Goal: Transaction & Acquisition: Purchase product/service

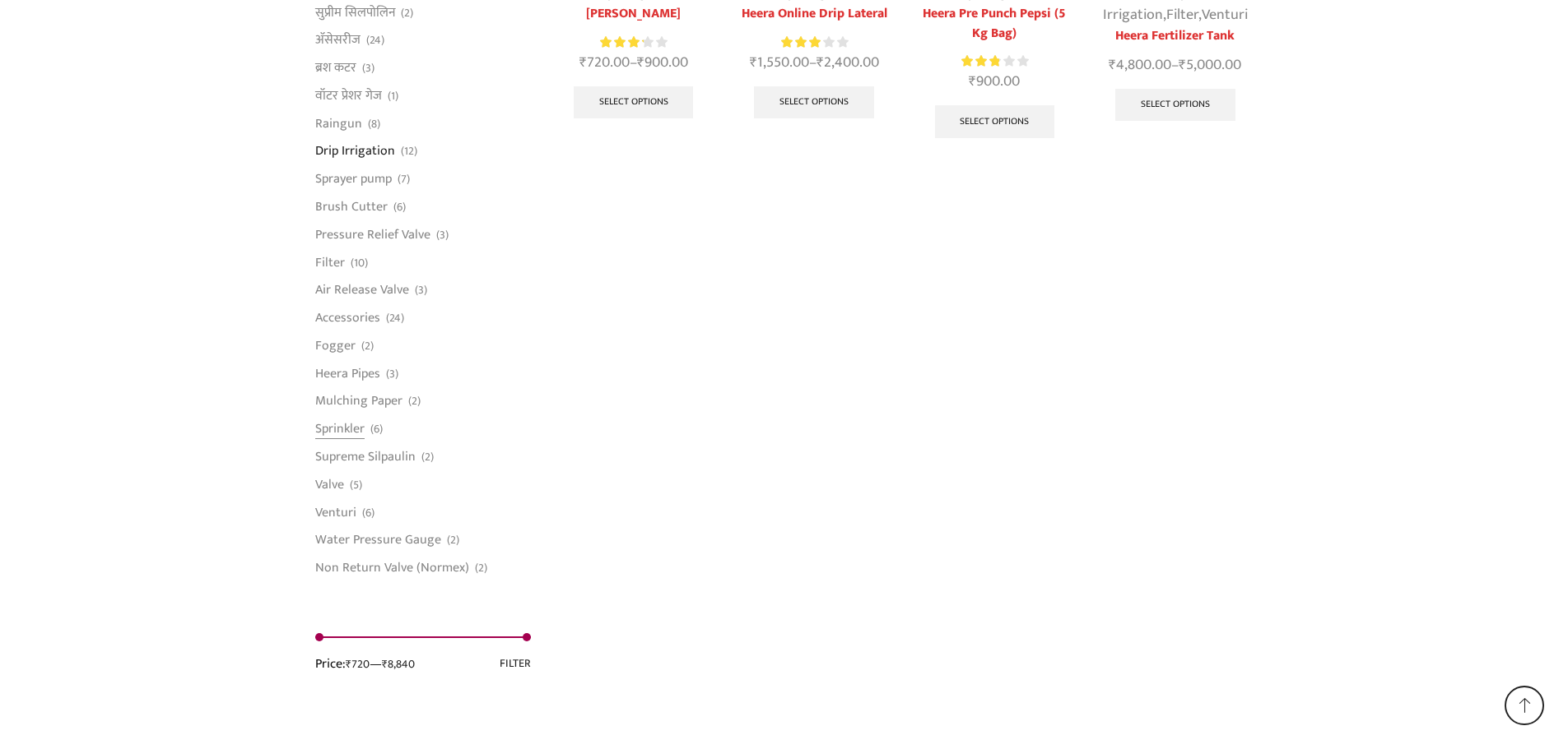
scroll to position [1186, 0]
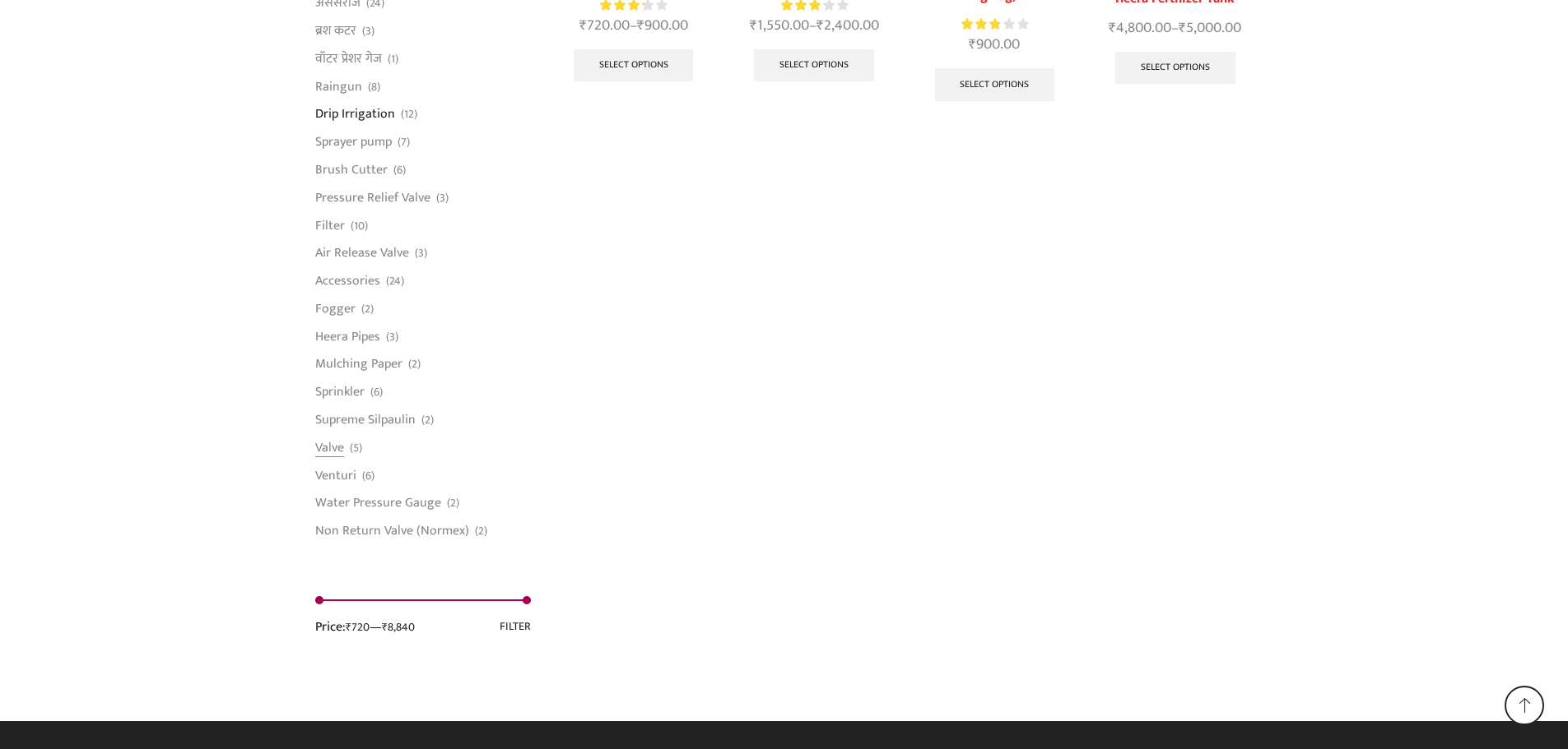
click at [348, 445] on li "Valve (5)" at bounding box center [423, 447] width 217 height 28
click at [335, 450] on link "Valve" at bounding box center [330, 447] width 29 height 28
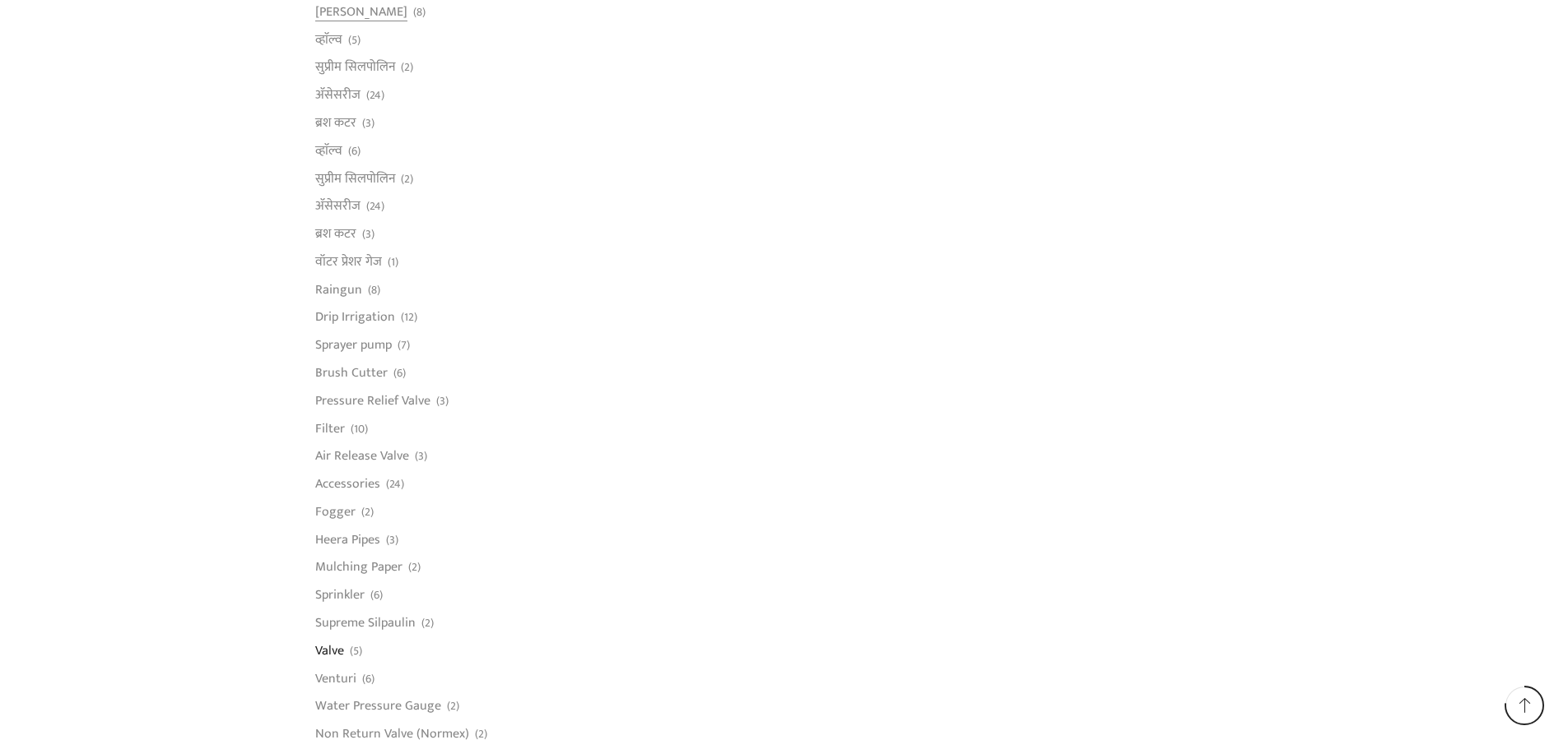
scroll to position [987, 0]
click at [362, 452] on link "Air Release Valve" at bounding box center [361, 452] width 94 height 28
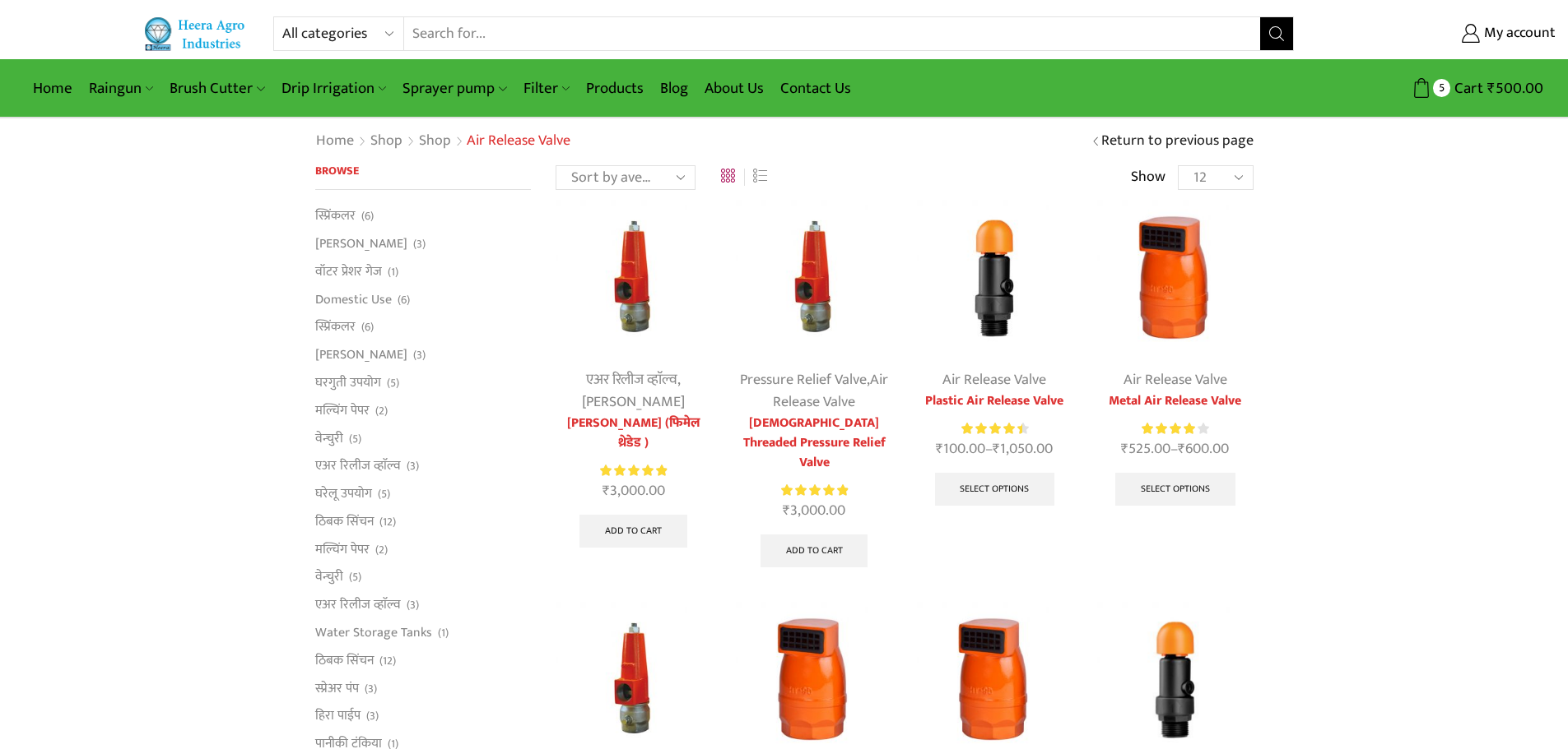
click at [984, 294] on img at bounding box center [994, 278] width 156 height 156
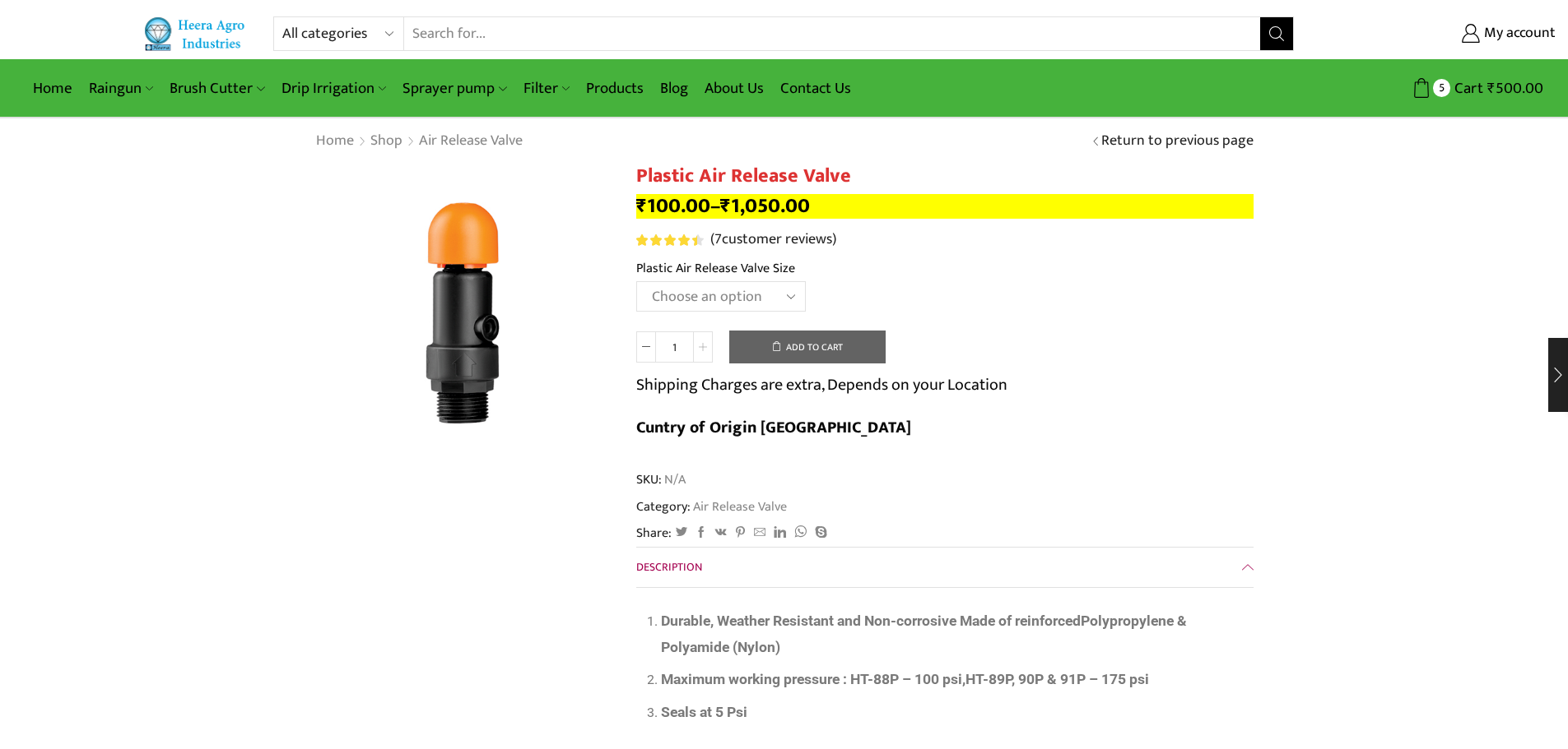
click at [706, 352] on span at bounding box center [703, 347] width 20 height 31
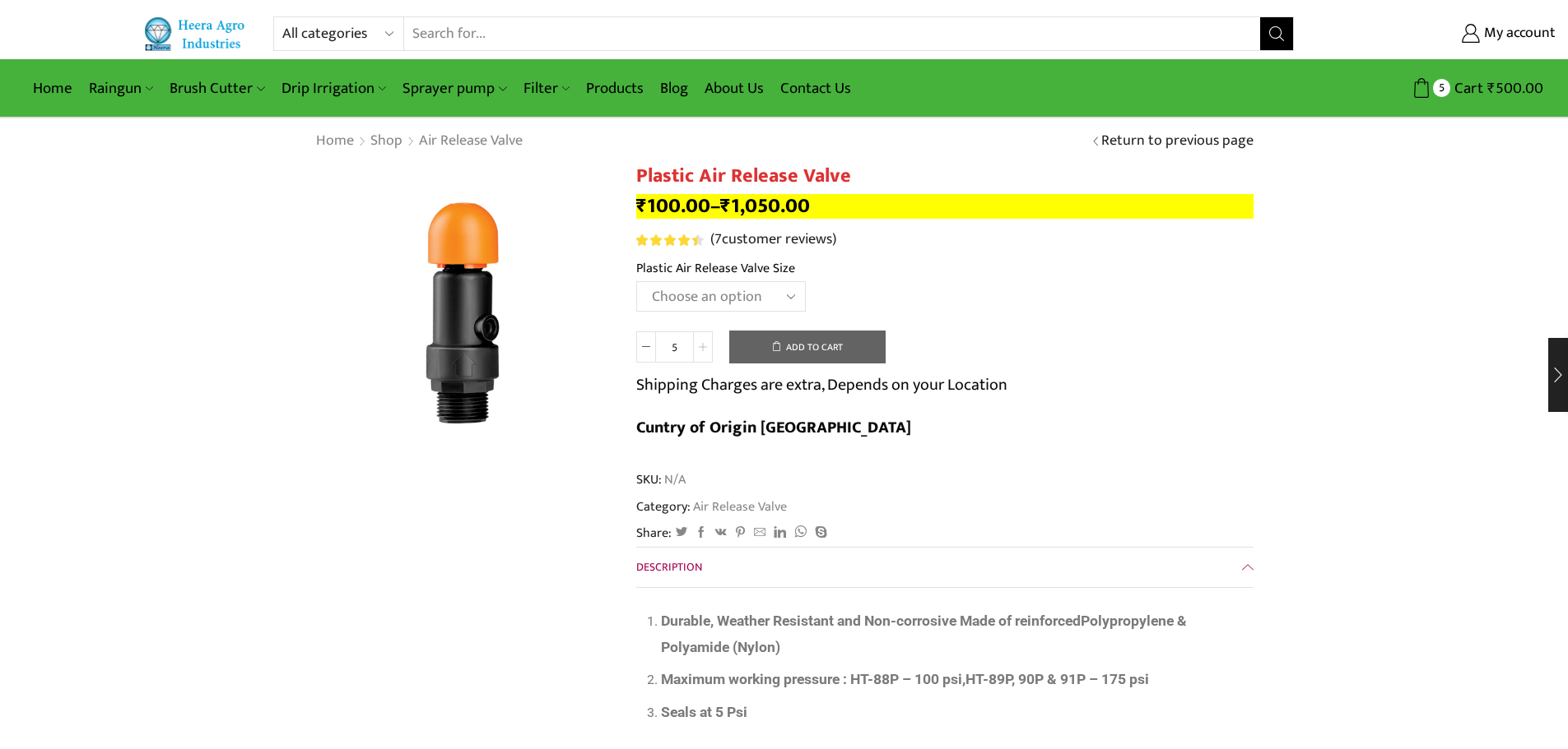
type input "6"
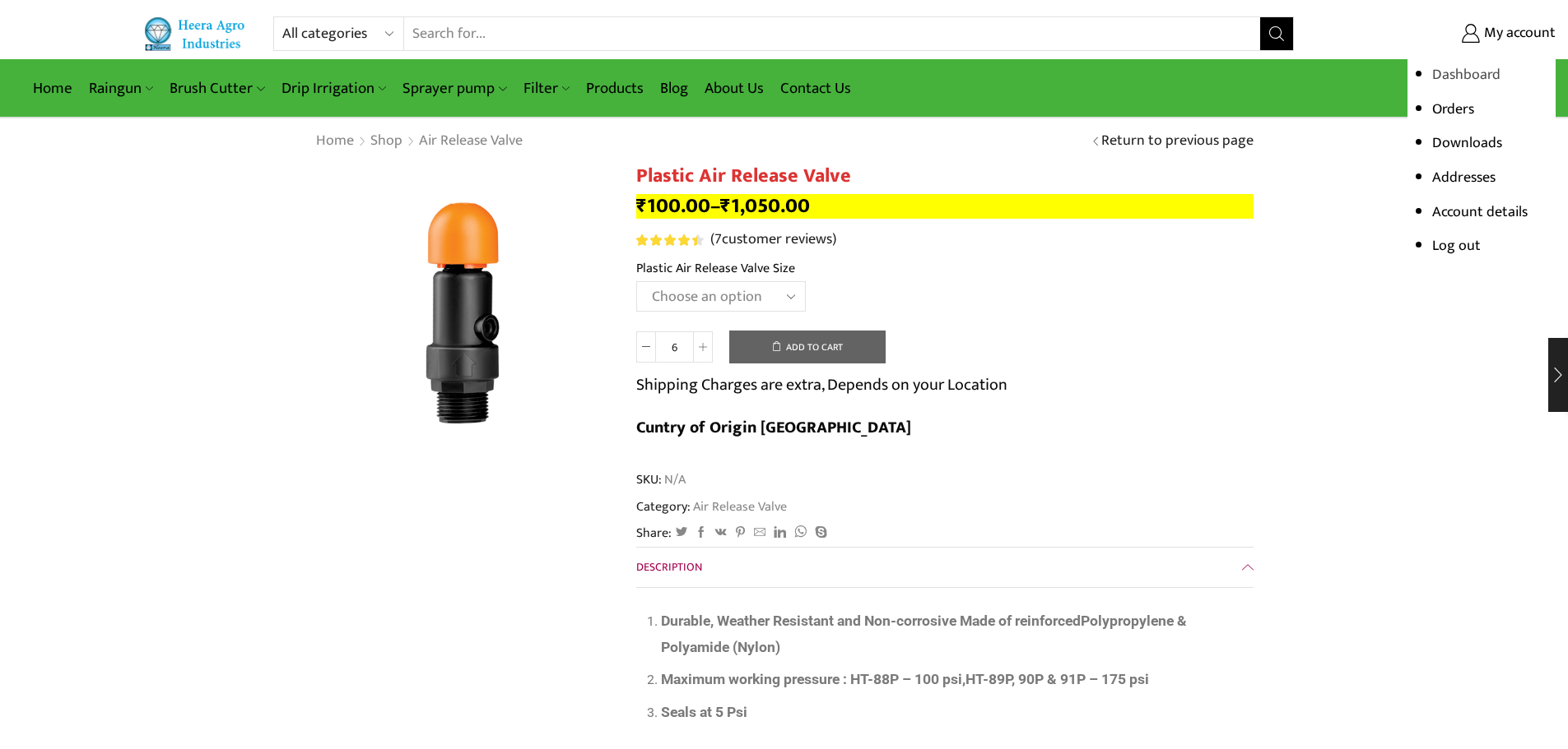
click at [1474, 74] on link "Dashboard" at bounding box center [1466, 75] width 68 height 25
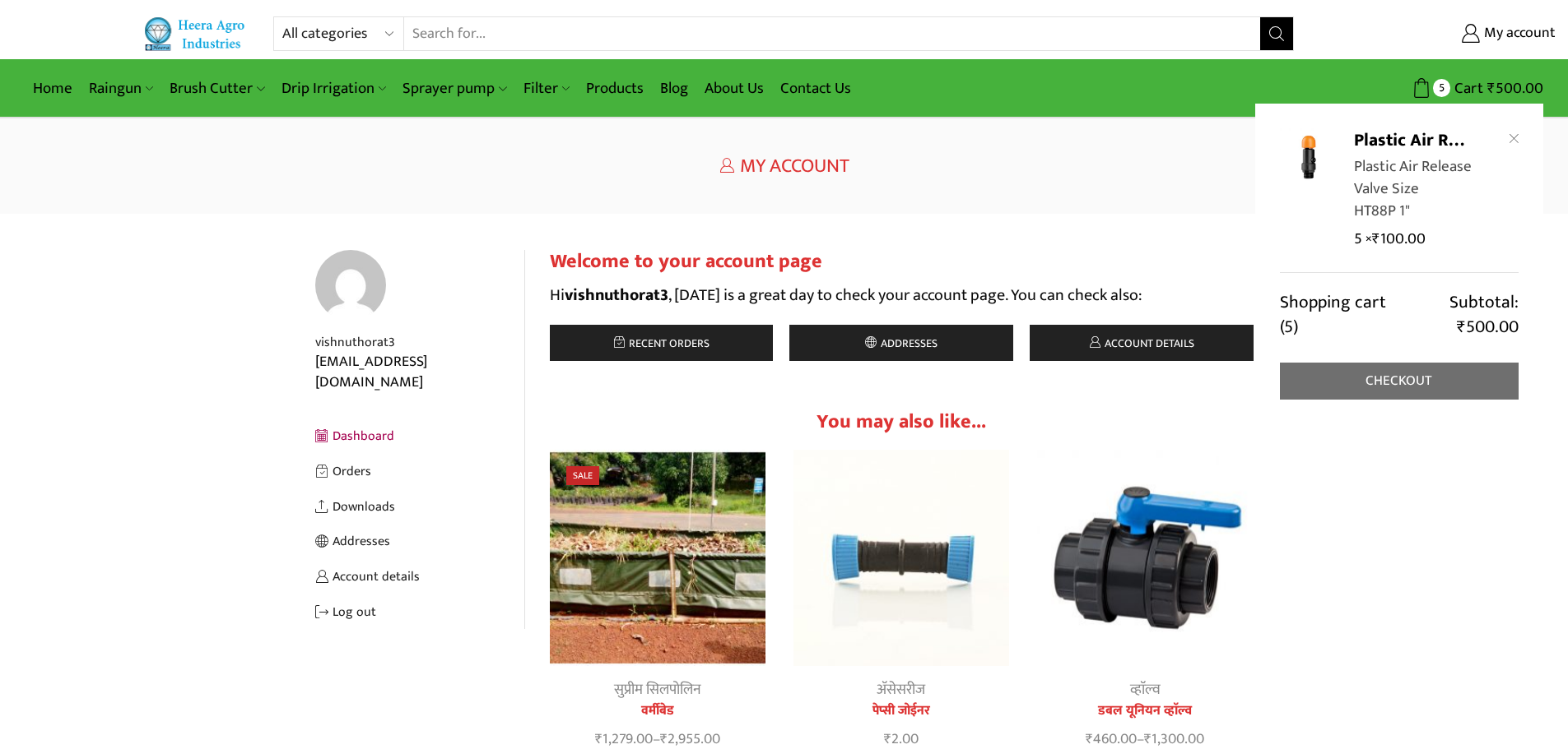
click at [1415, 387] on link "Checkout" at bounding box center [1400, 381] width 239 height 37
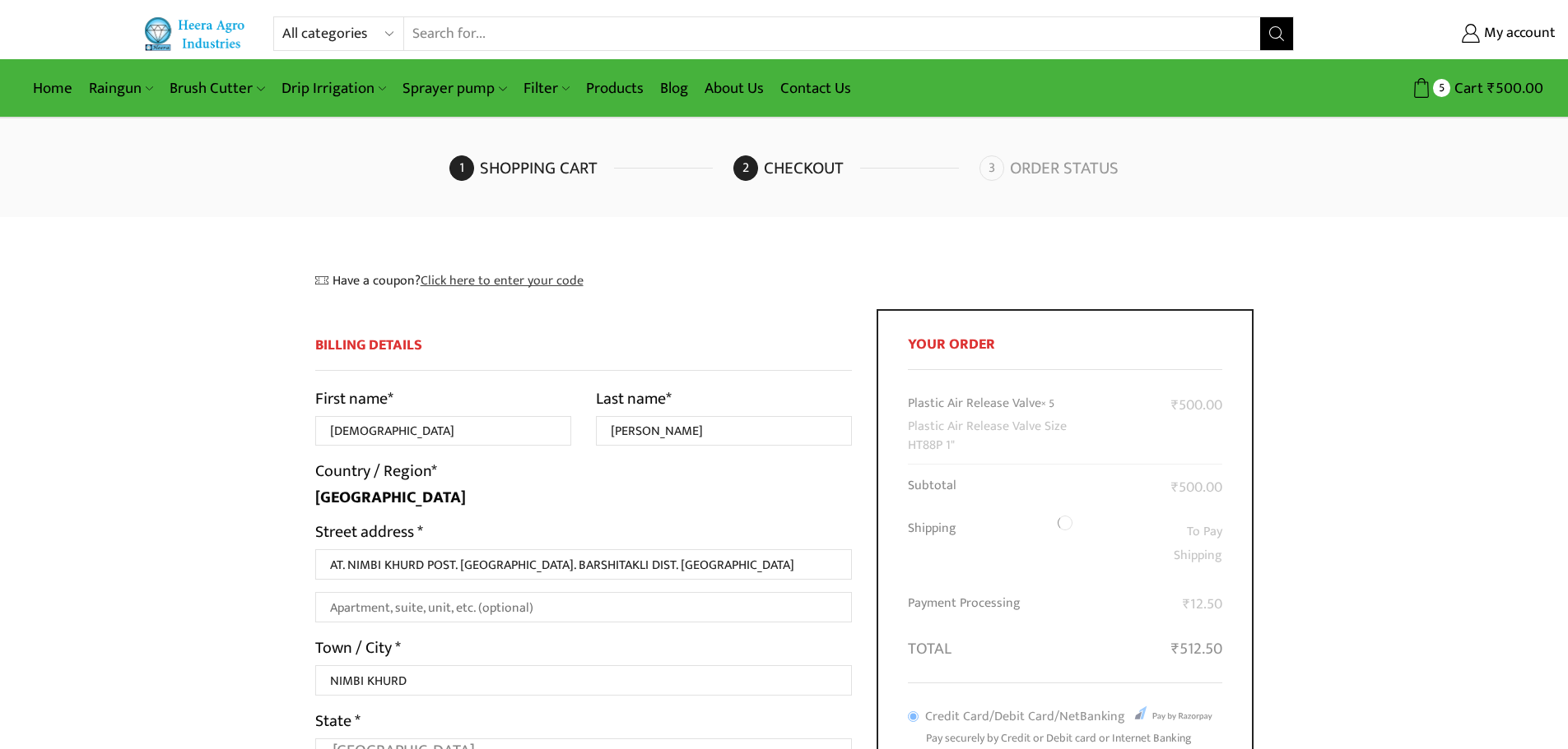
select select "MH"
click at [1481, 91] on span "Cart" at bounding box center [1467, 88] width 33 height 22
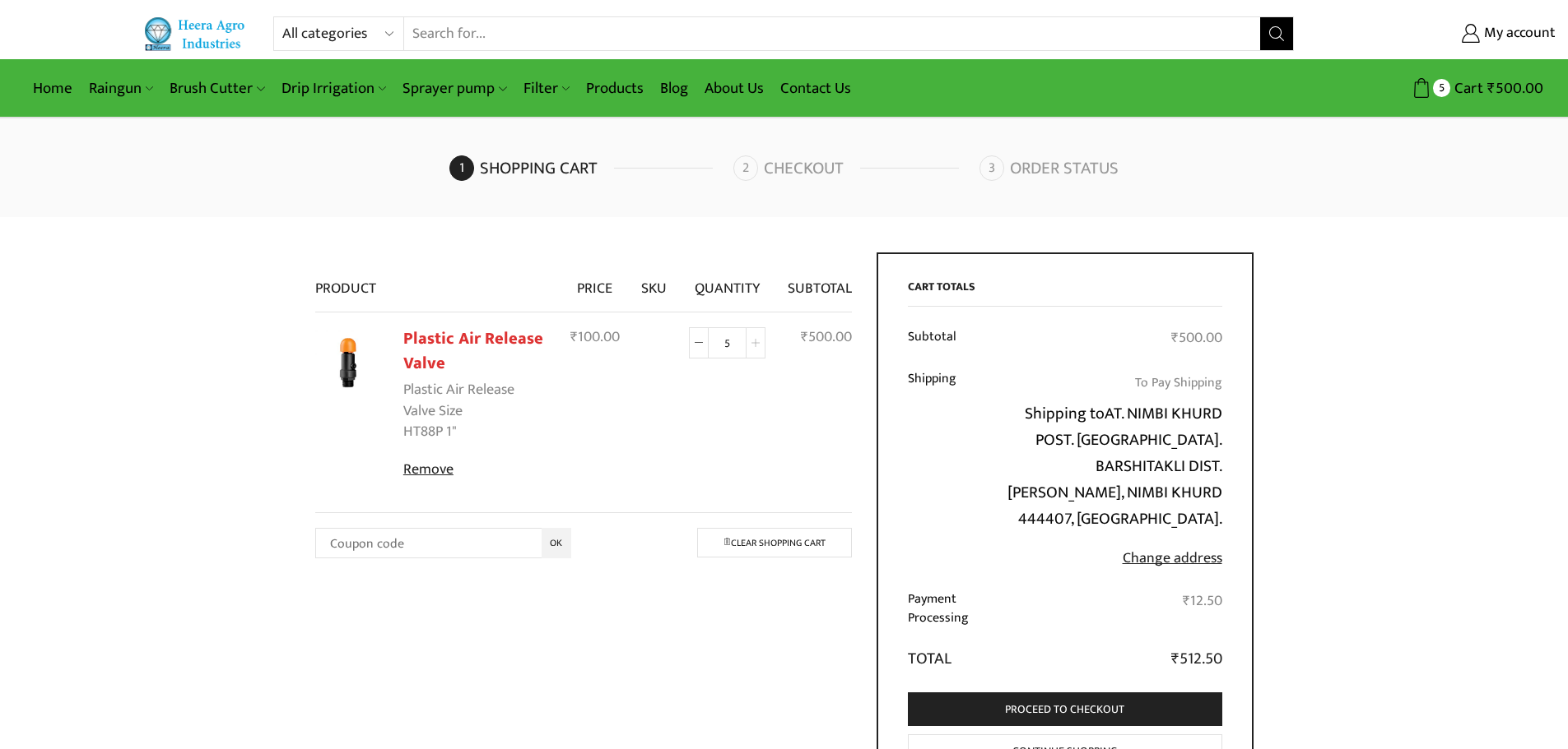
click at [754, 336] on span at bounding box center [756, 343] width 20 height 31
type input "6"
click at [1476, 497] on div "All categories Accessories Air Release Valve Brush Cutter Domestic Use Drip Irr…" at bounding box center [784, 467] width 1568 height 934
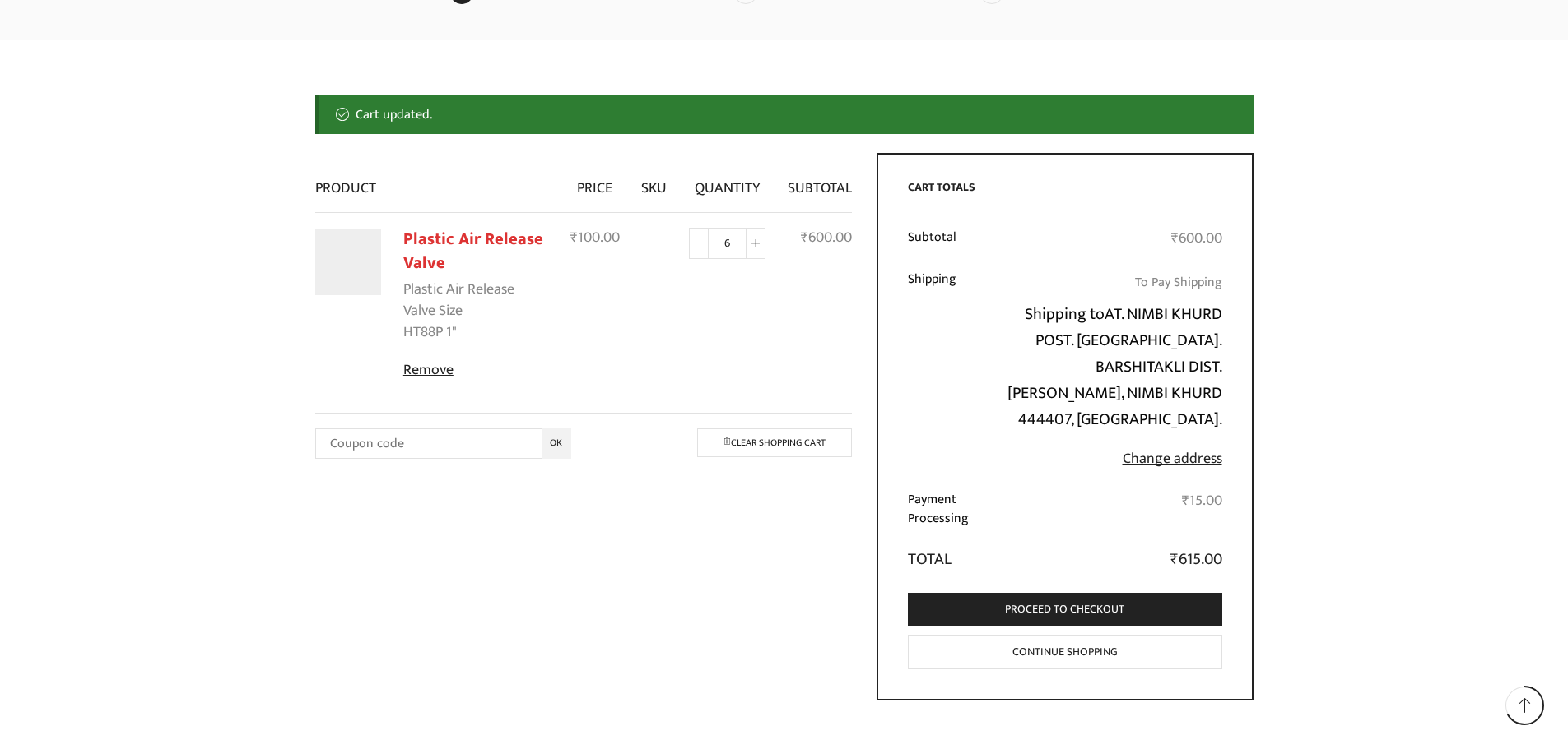
scroll to position [190, 0]
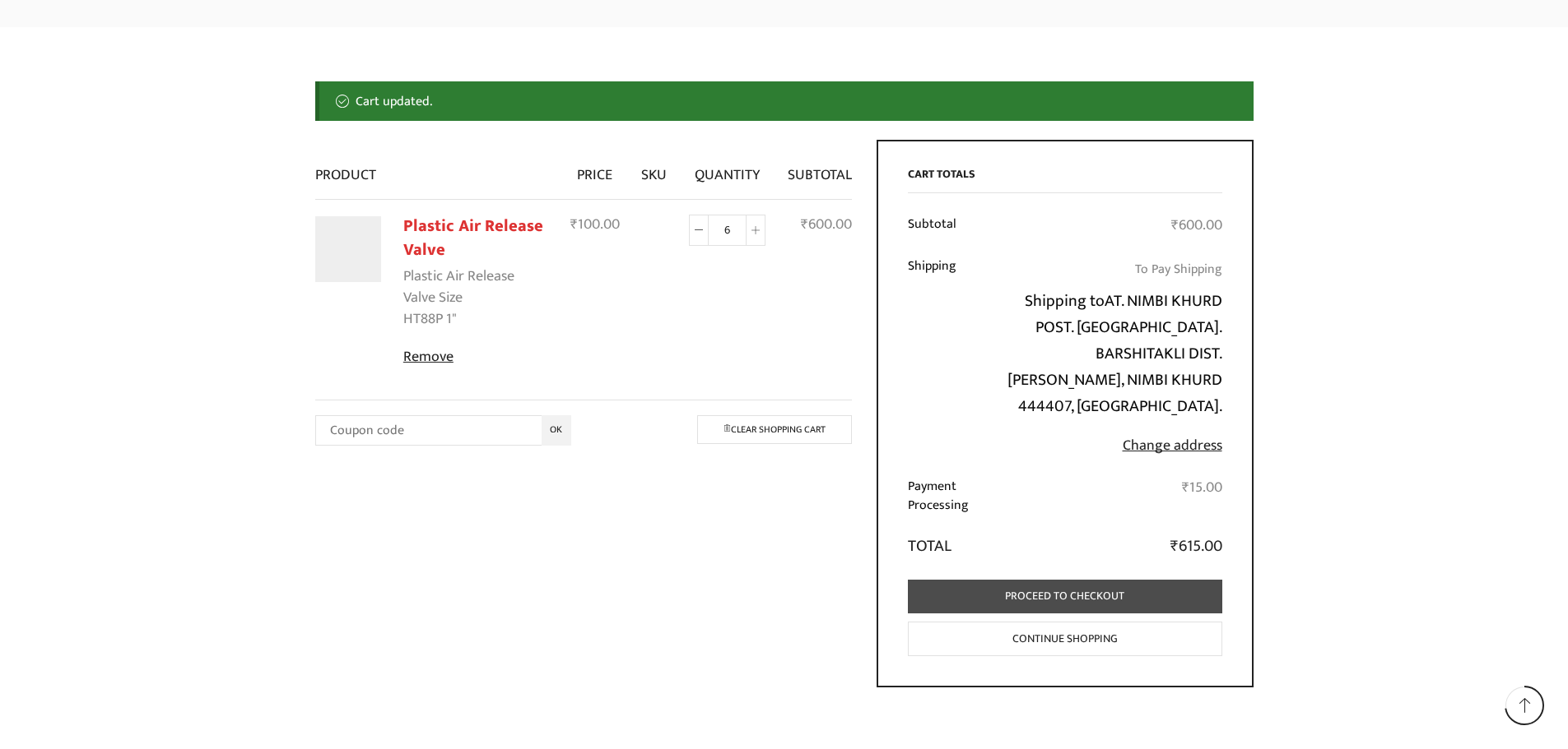
click at [1042, 580] on link "Proceed to checkout" at bounding box center [1064, 596] width 314 height 34
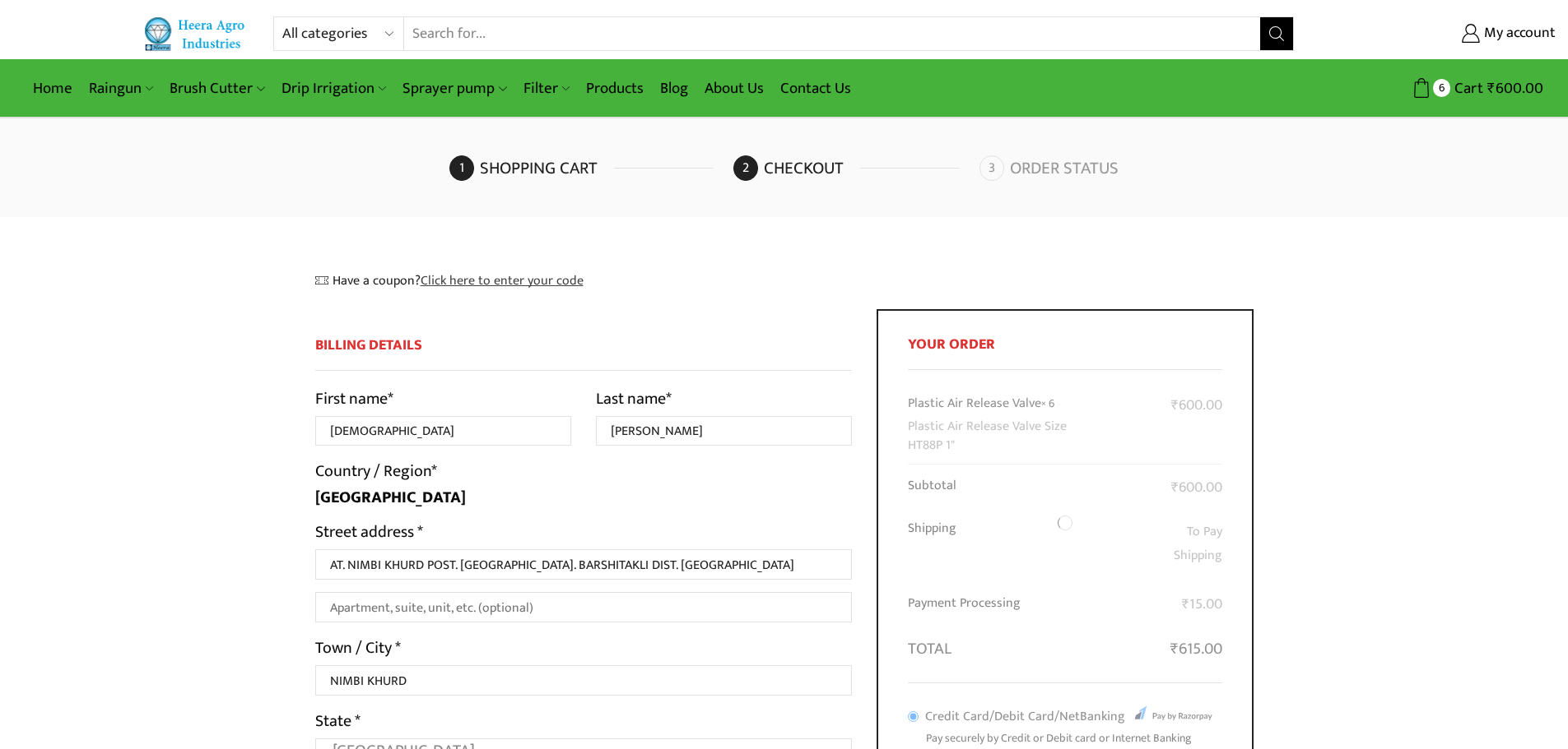
select select "MH"
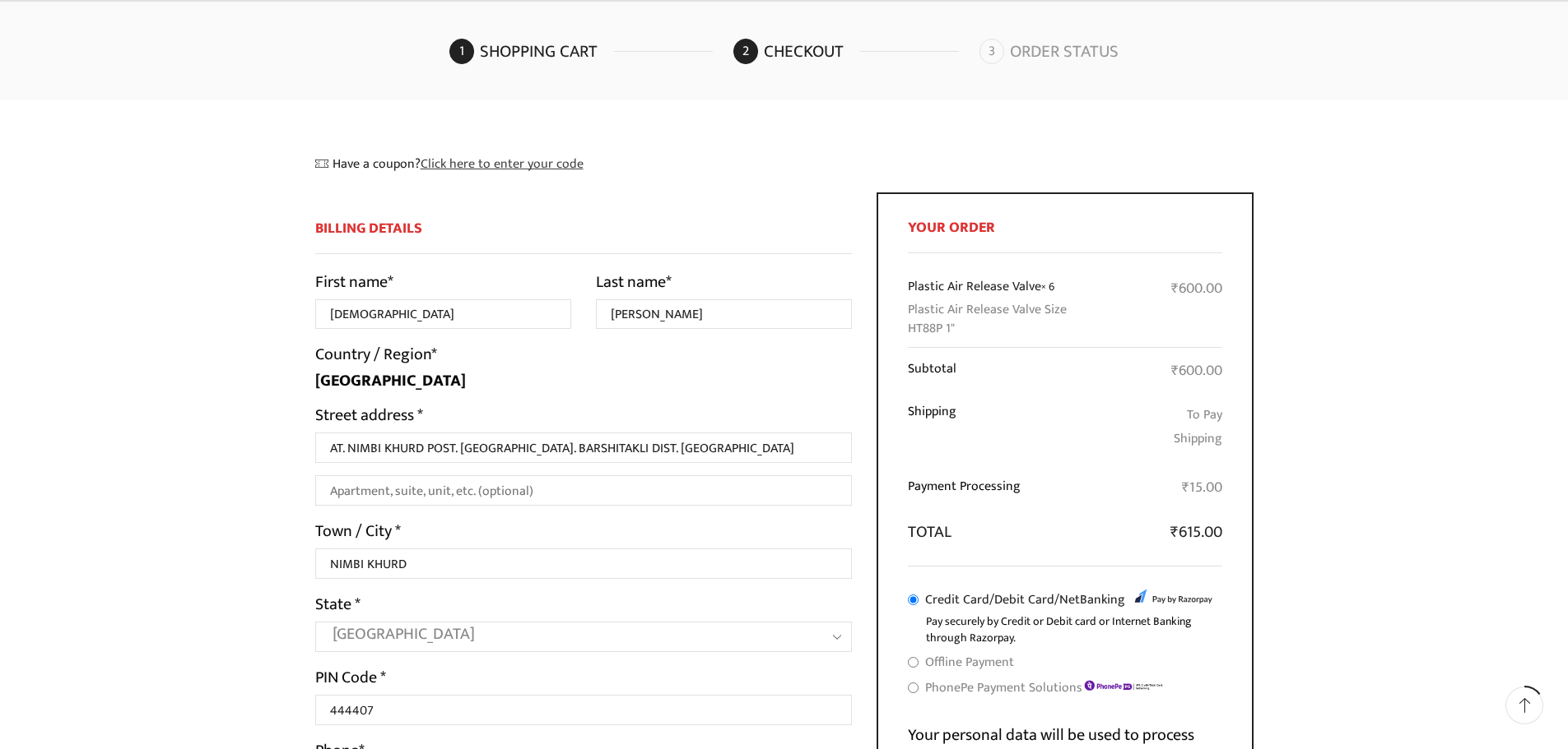
scroll to position [165, 0]
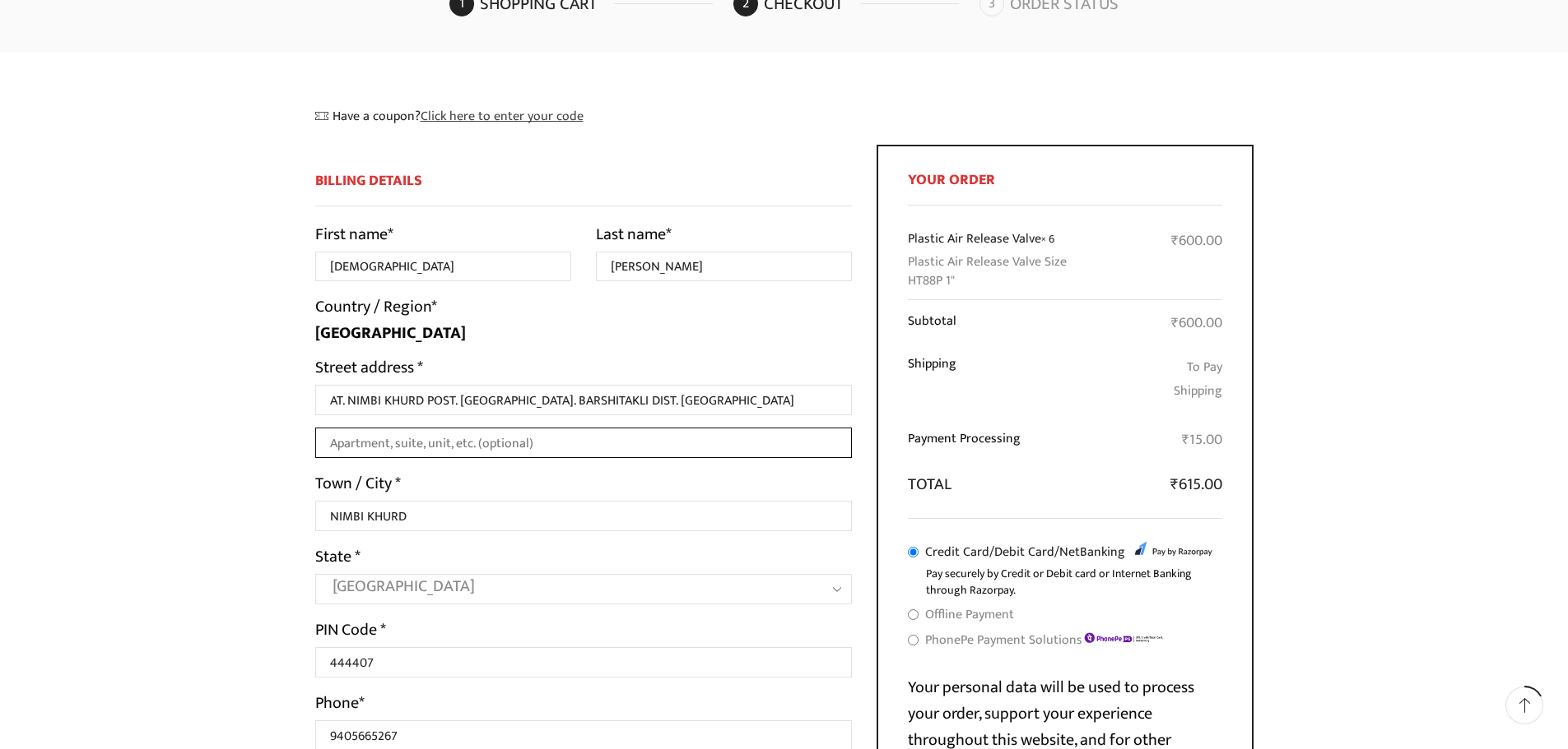
click at [493, 441] on input "Apartment, suite, unit, etc. (optional)" at bounding box center [584, 442] width 537 height 30
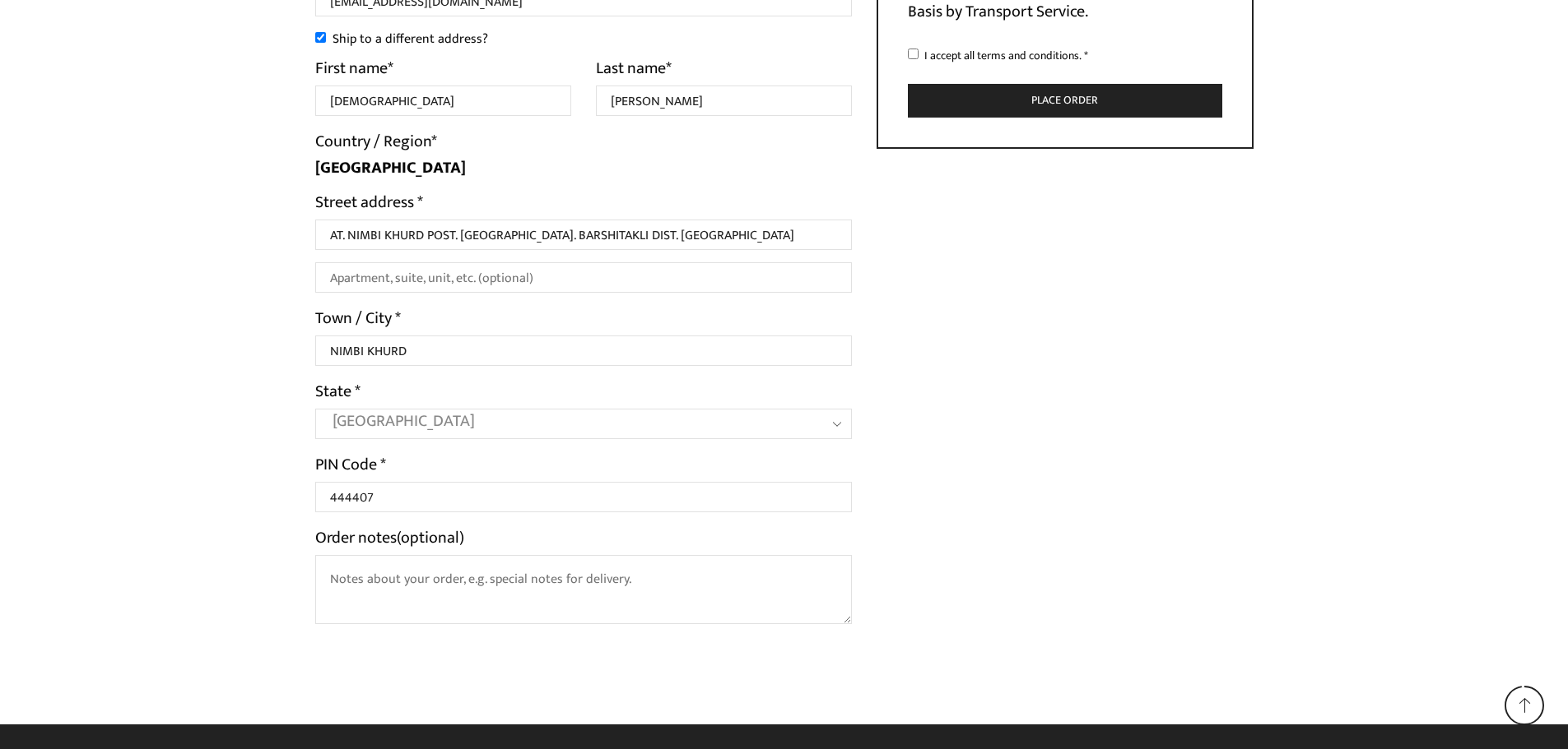
scroll to position [977, 0]
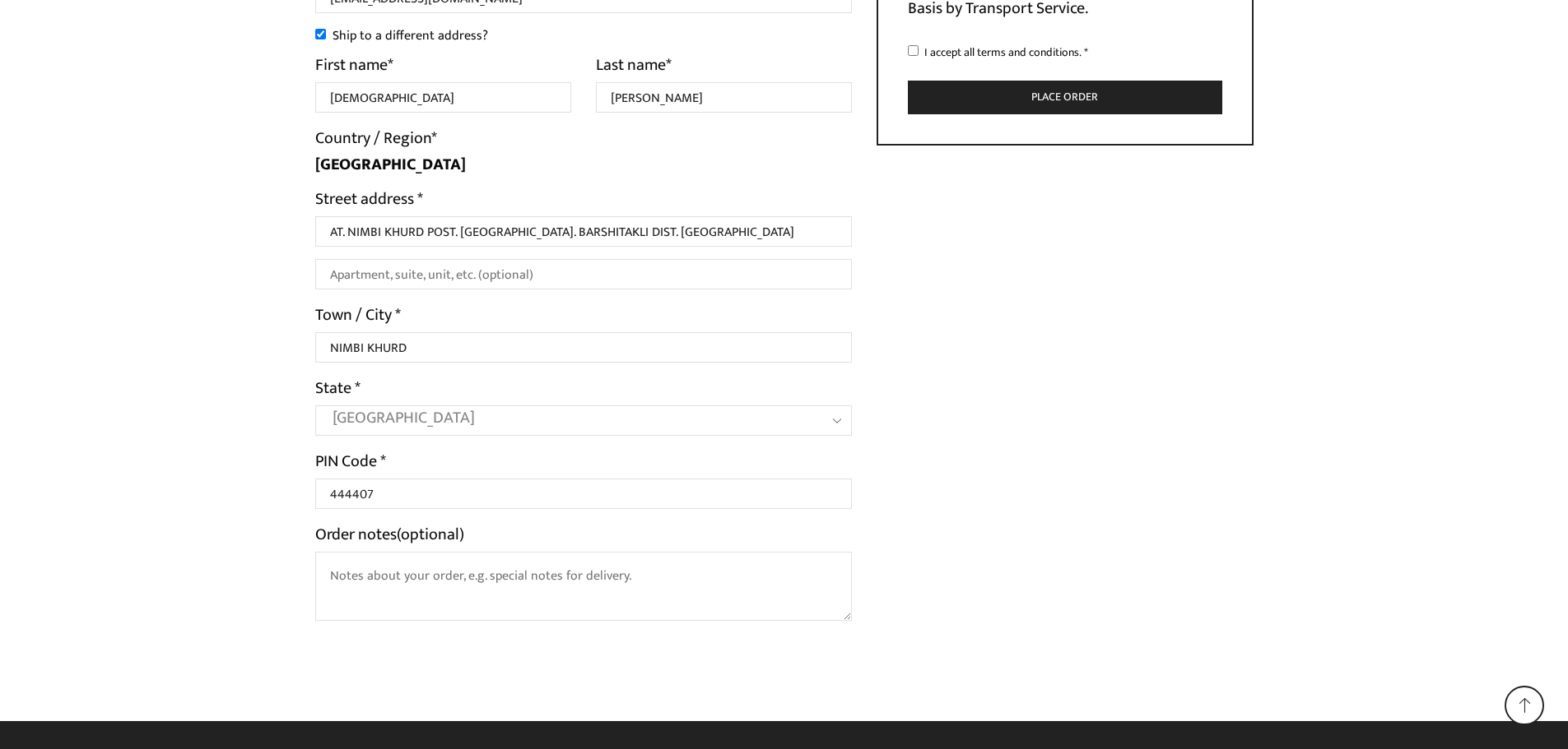
type input "Lavanya Internt Cafe"
click at [596, 602] on textarea "Order notes (optional)" at bounding box center [584, 587] width 537 height 69
type textarea "s"
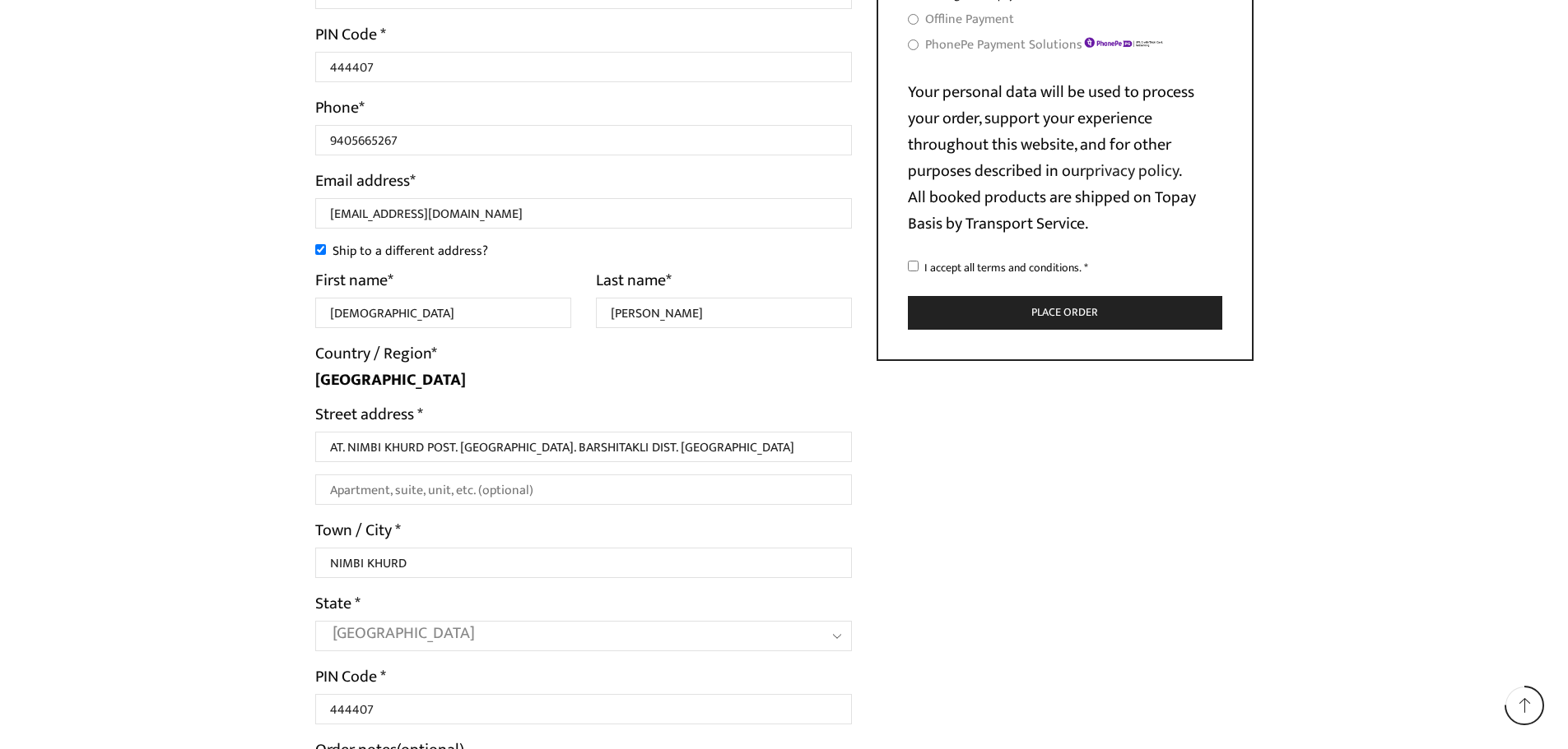
scroll to position [730, 0]
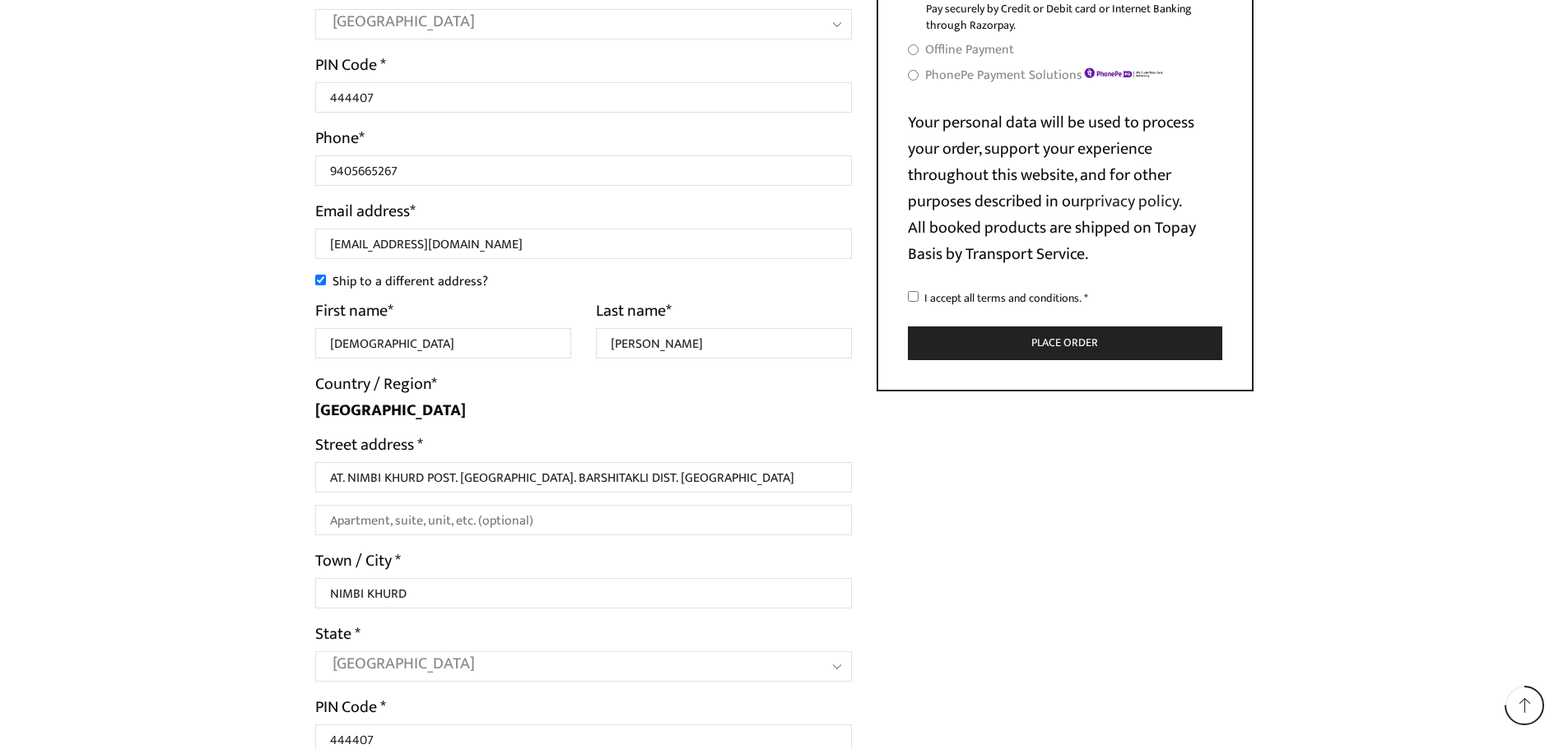
type textarea "please send indian postal service"
click at [913, 296] on input "I accept all terms and conditions. *" at bounding box center [913, 297] width 11 height 11
checkbox input "true"
click at [1032, 340] on button "Place order" at bounding box center [1064, 343] width 314 height 34
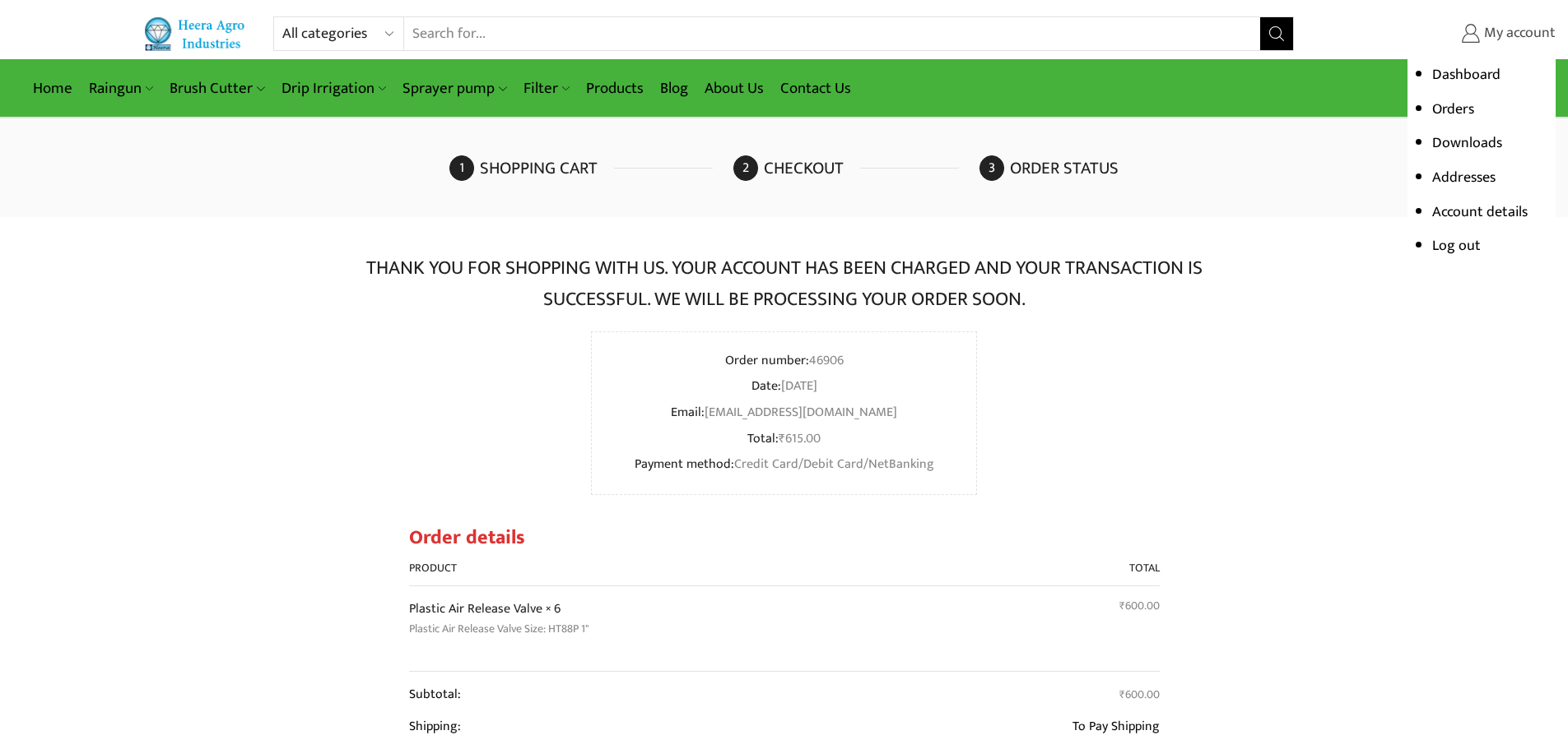
click at [1490, 37] on span "My account" at bounding box center [1517, 34] width 76 height 22
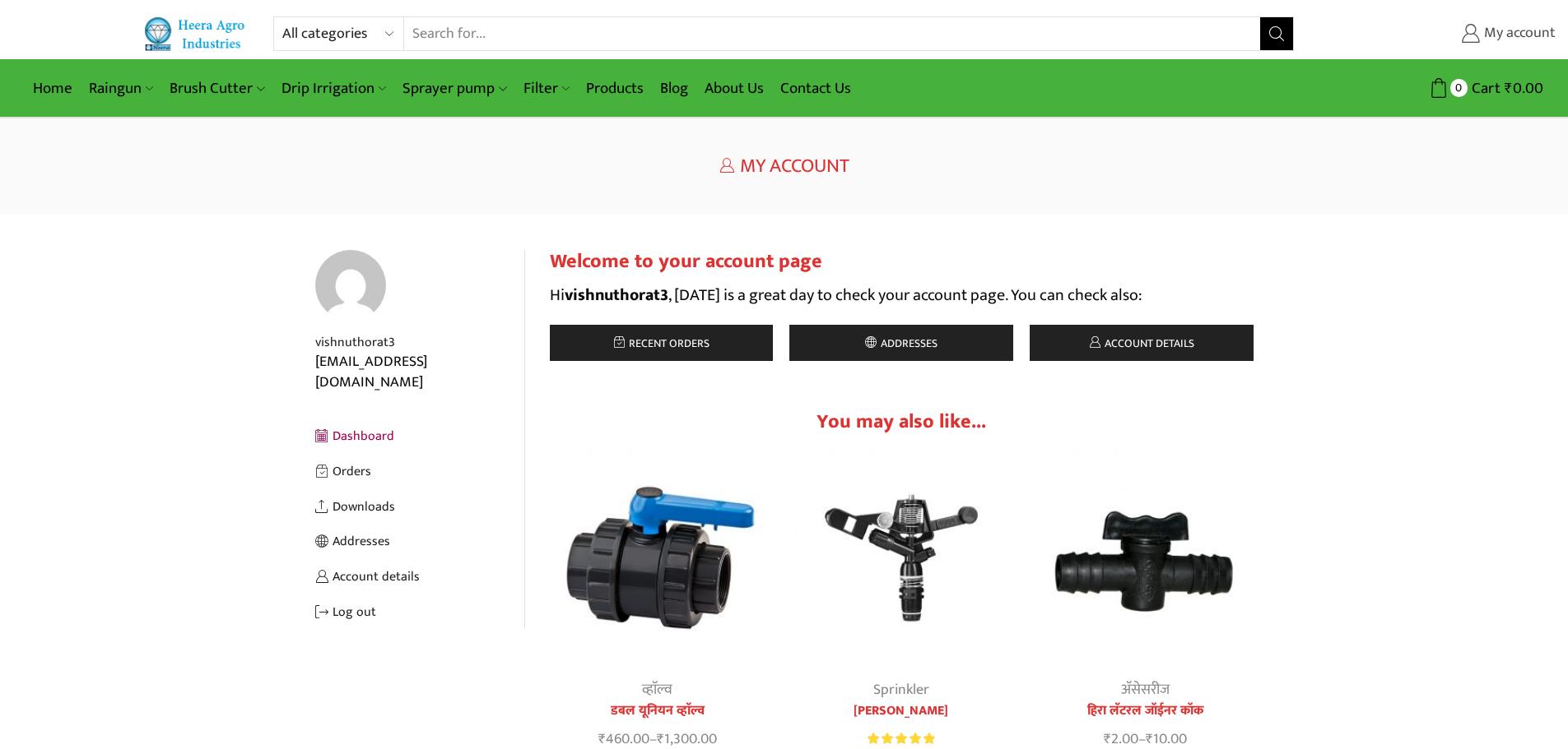
click at [1502, 38] on span "My account" at bounding box center [1517, 34] width 76 height 22
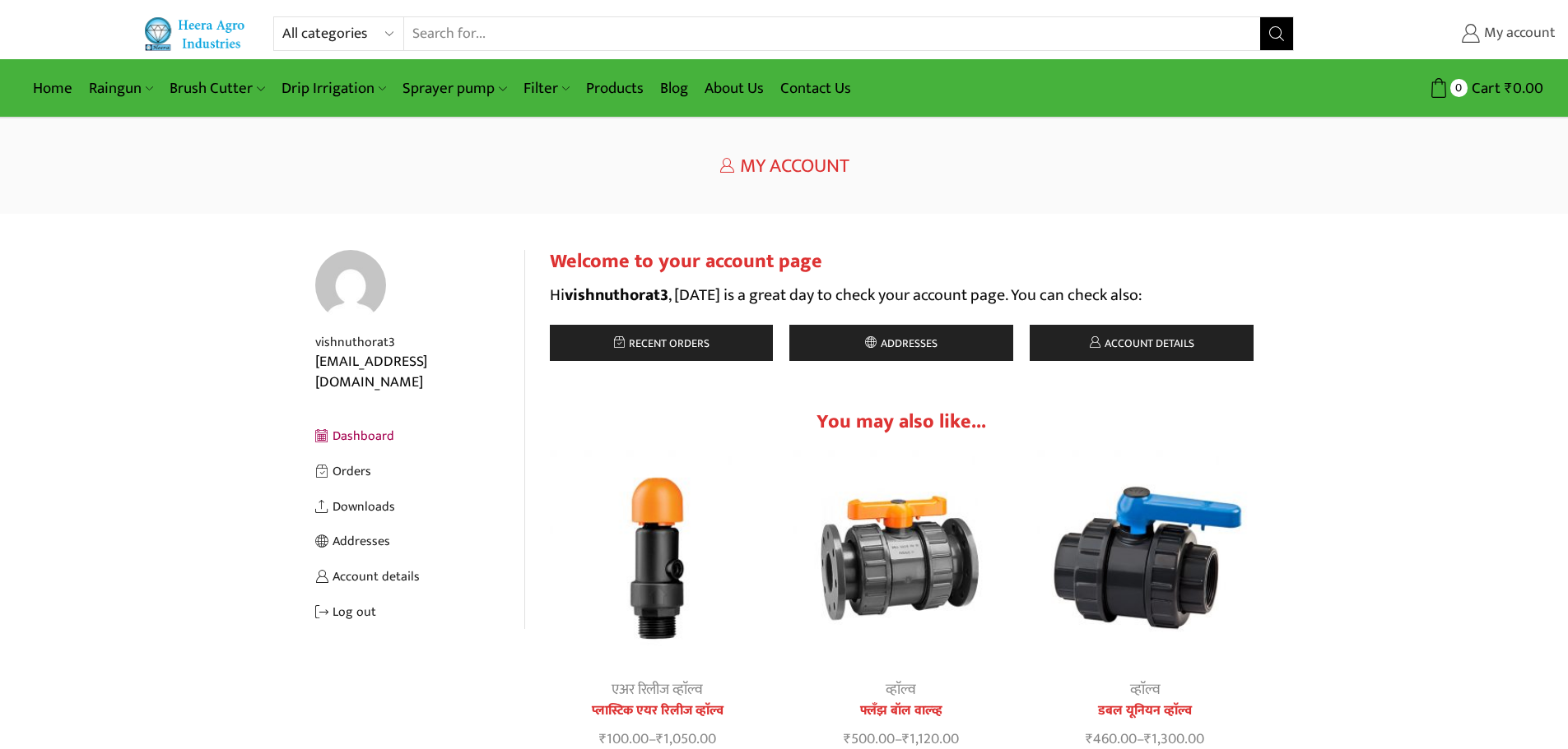
click at [1506, 26] on span "My account" at bounding box center [1517, 34] width 76 height 22
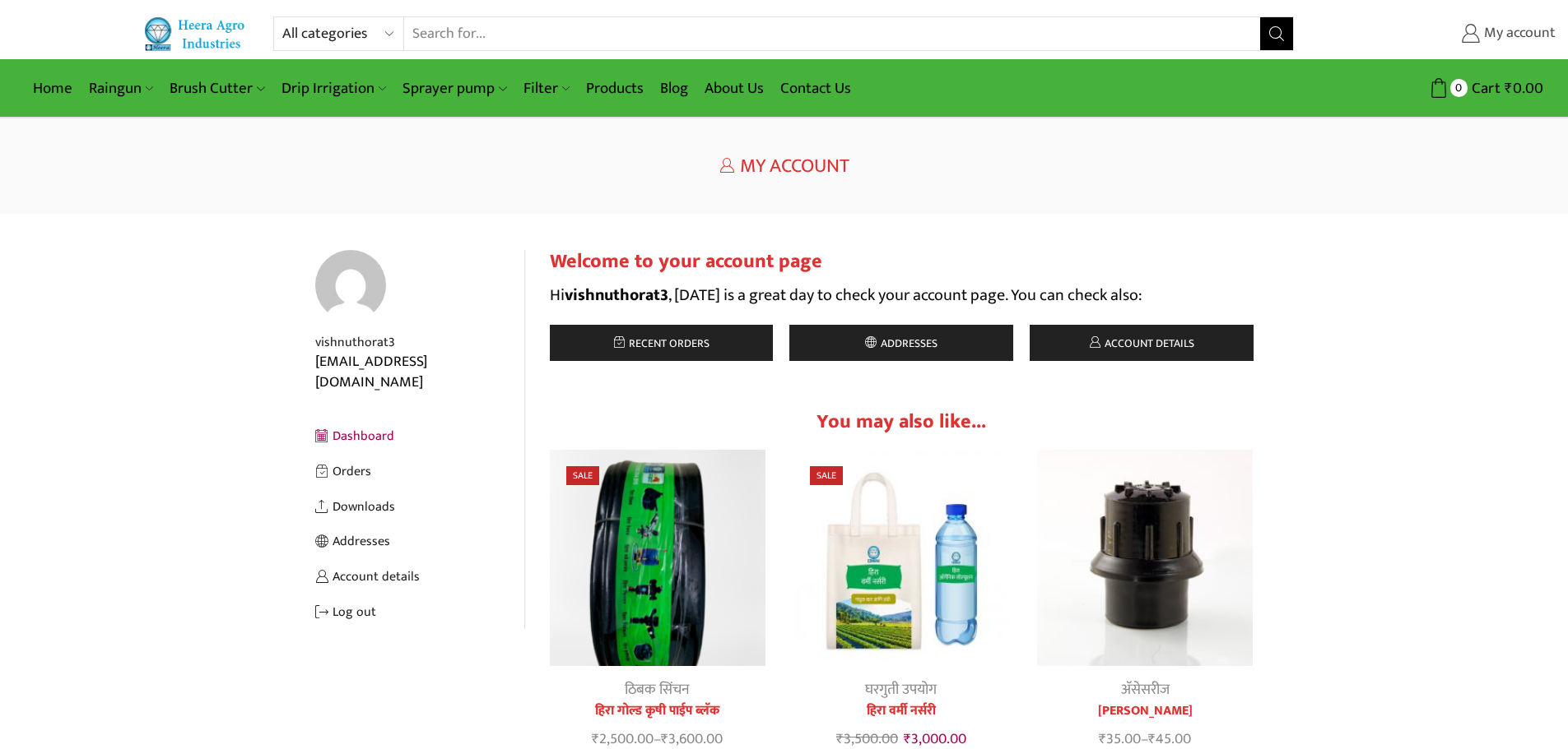
click at [1510, 39] on span "My account" at bounding box center [1517, 34] width 76 height 22
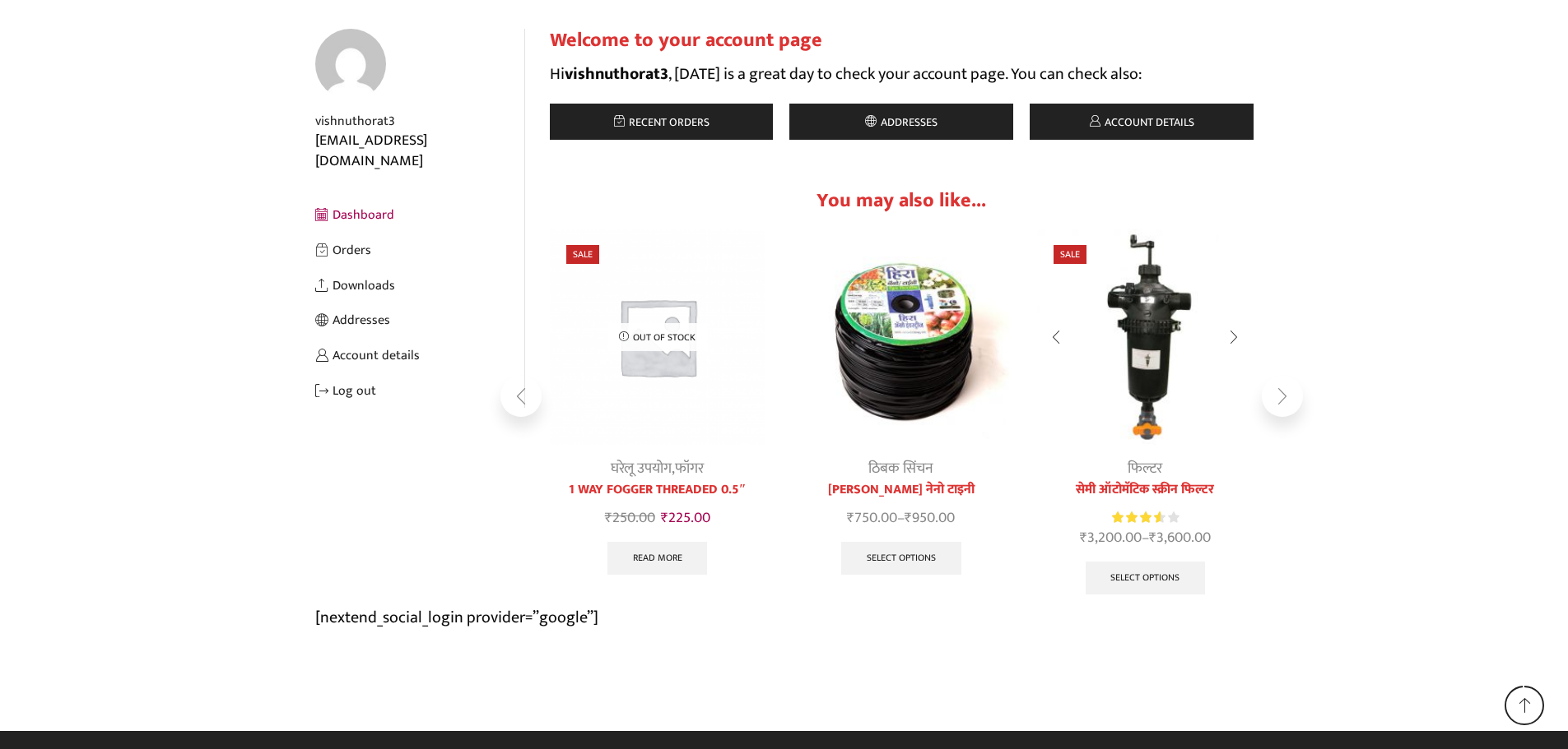
scroll to position [233, 0]
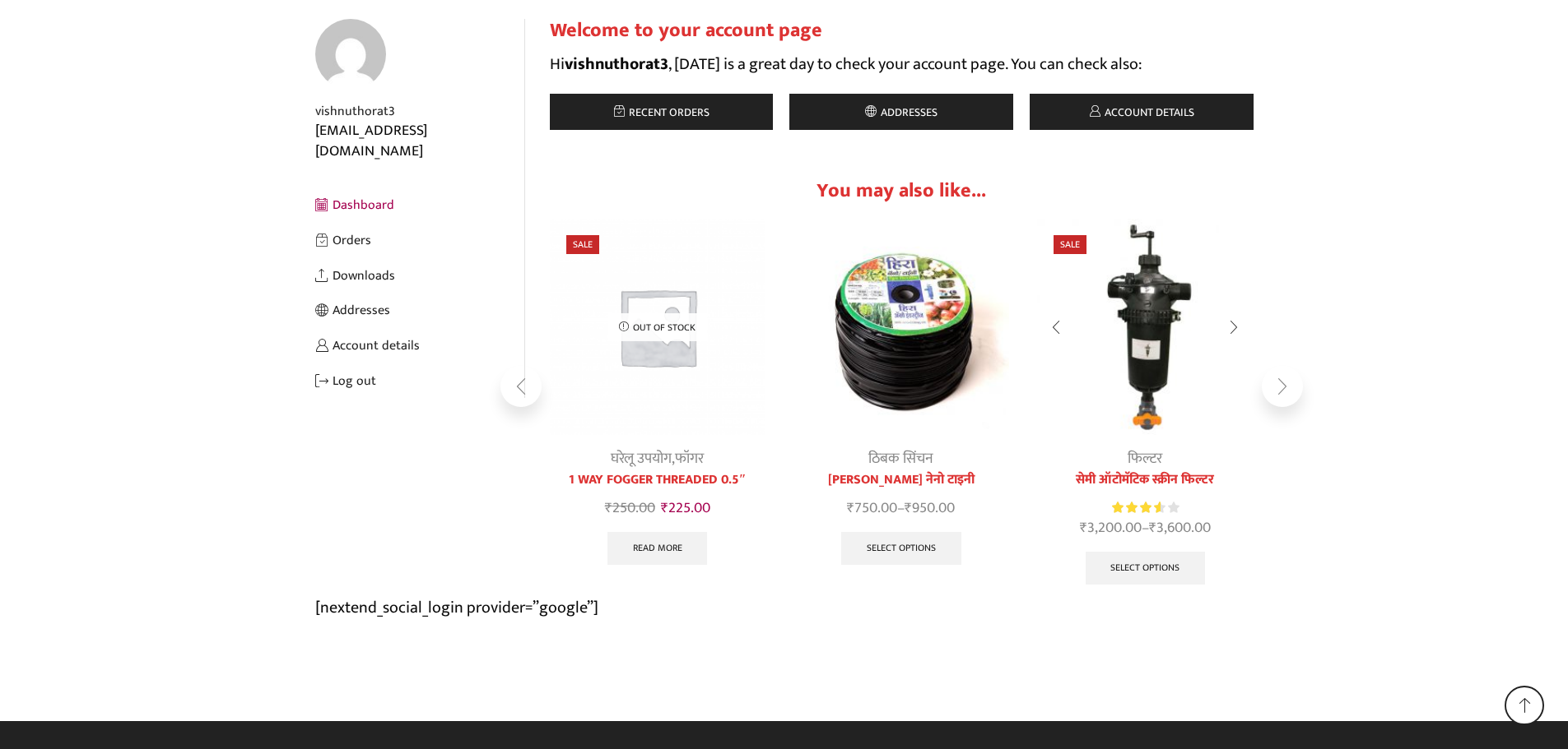
click at [1145, 380] on img "3 / 7" at bounding box center [1145, 326] width 216 height 216
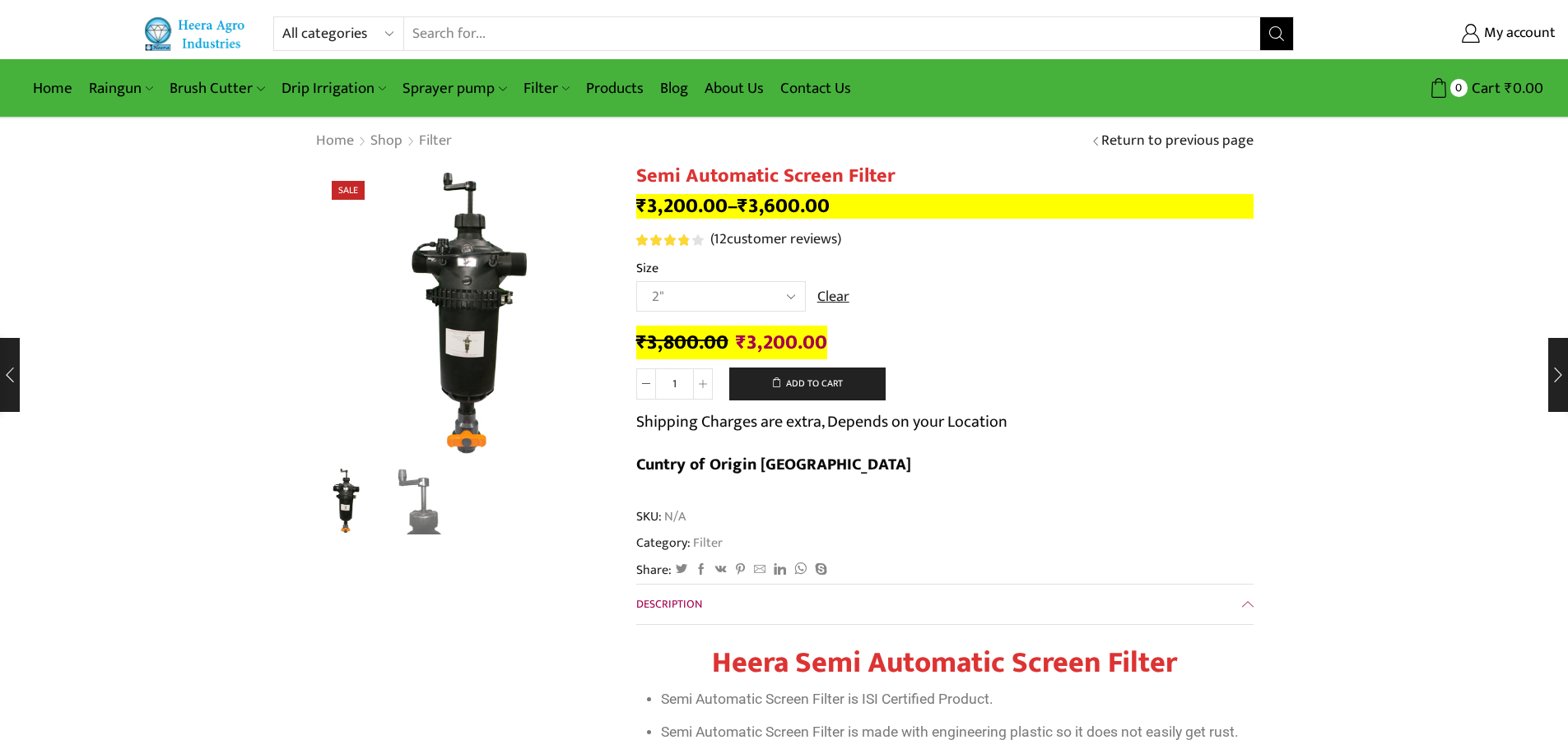
click at [713, 294] on select "Choose an option 2" 2.5" 3"" at bounding box center [721, 296] width 169 height 30
click at [636, 281] on select "Choose an option 2" 2.5" 3"" at bounding box center [721, 296] width 169 height 30
select select "2.5""
click at [1013, 337] on div "₹ 4,000.00 Original price was: ₹4,000.00. ₹ 3,400.00 Current price is: ₹3,400.0…" at bounding box center [945, 343] width 617 height 25
click at [424, 140] on link "Filter" at bounding box center [435, 142] width 35 height 22
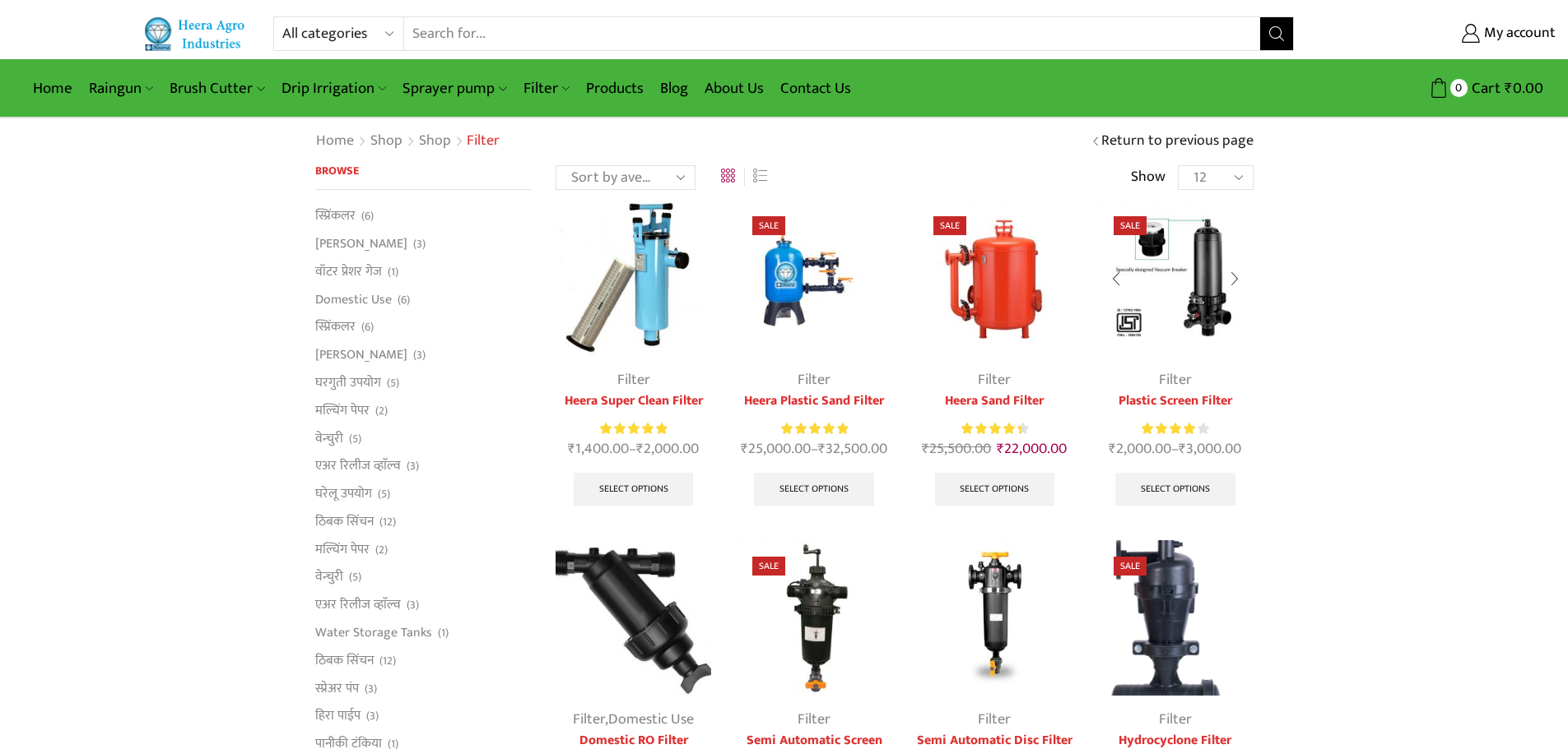
click at [1217, 255] on img at bounding box center [1175, 278] width 156 height 156
